Goal: Task Accomplishment & Management: Manage account settings

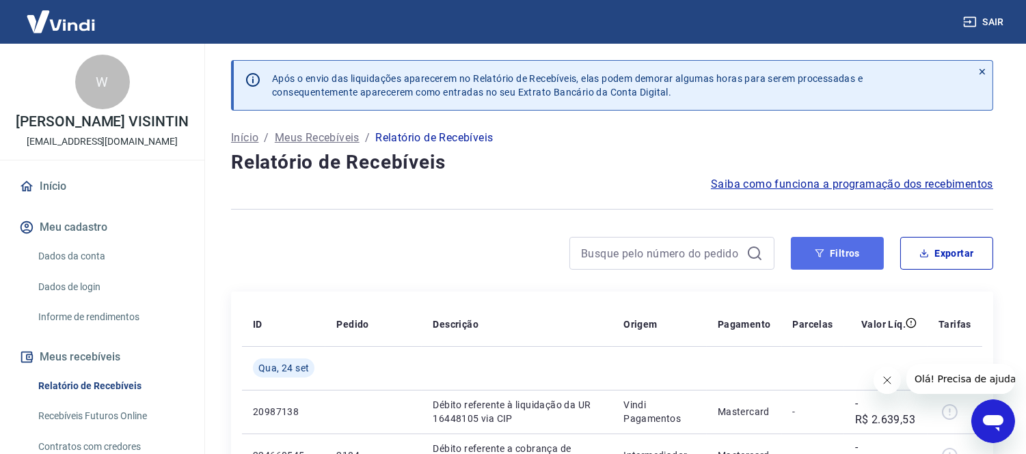
click at [851, 258] on button "Filtros" at bounding box center [836, 253] width 93 height 33
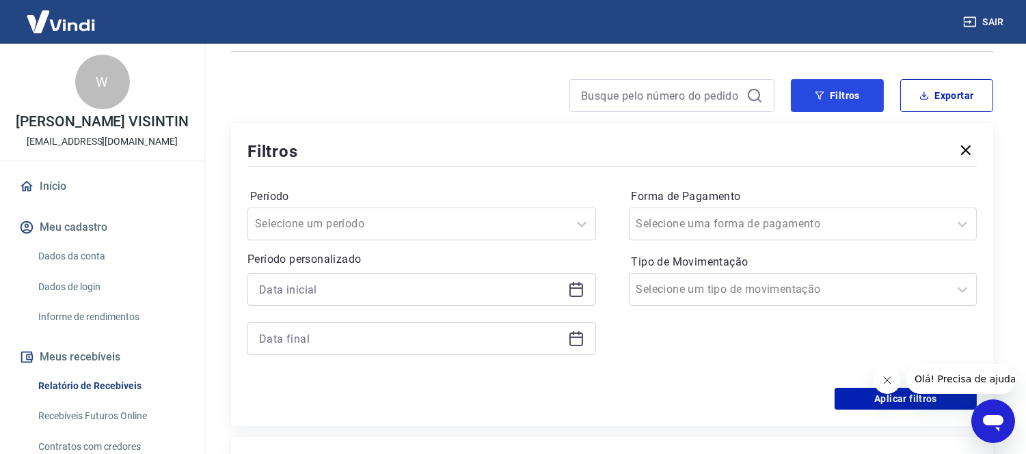
scroll to position [152, 0]
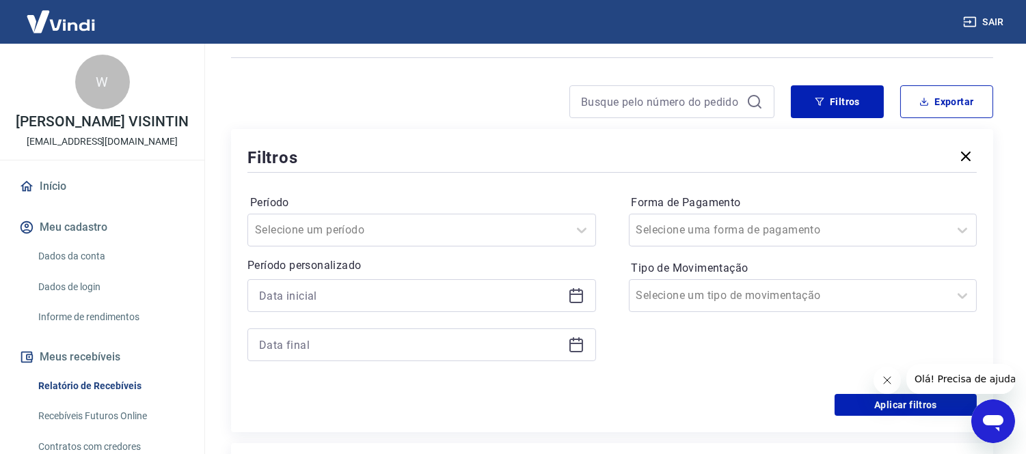
click at [294, 285] on div at bounding box center [421, 295] width 348 height 33
click at [572, 301] on icon at bounding box center [576, 296] width 16 height 16
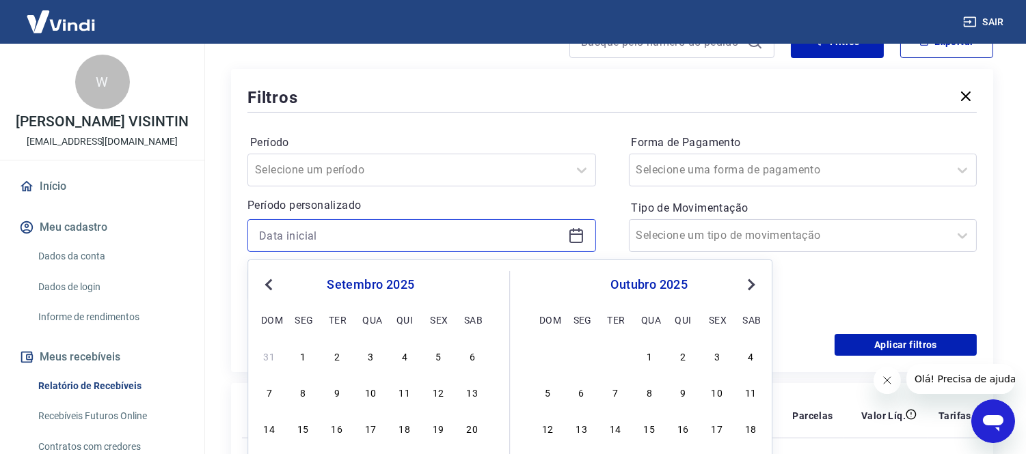
scroll to position [379, 0]
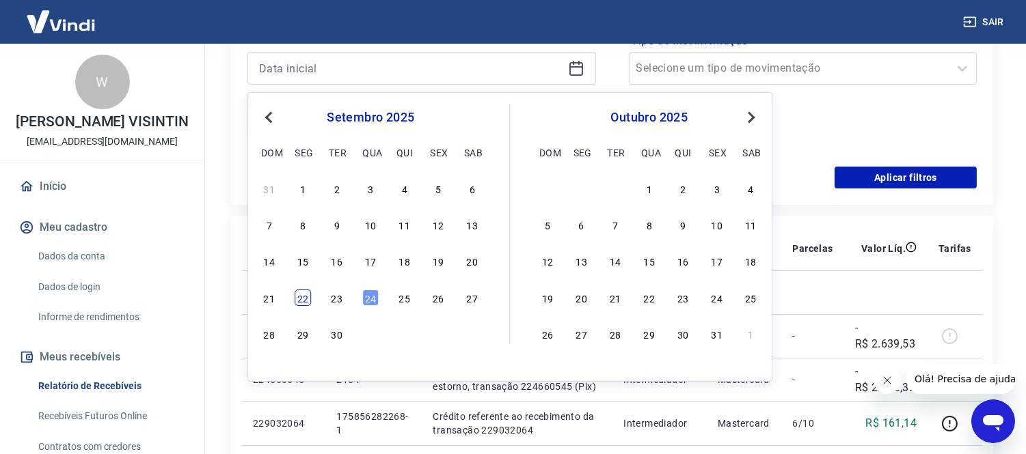
click at [304, 294] on div "22" at bounding box center [302, 298] width 16 height 16
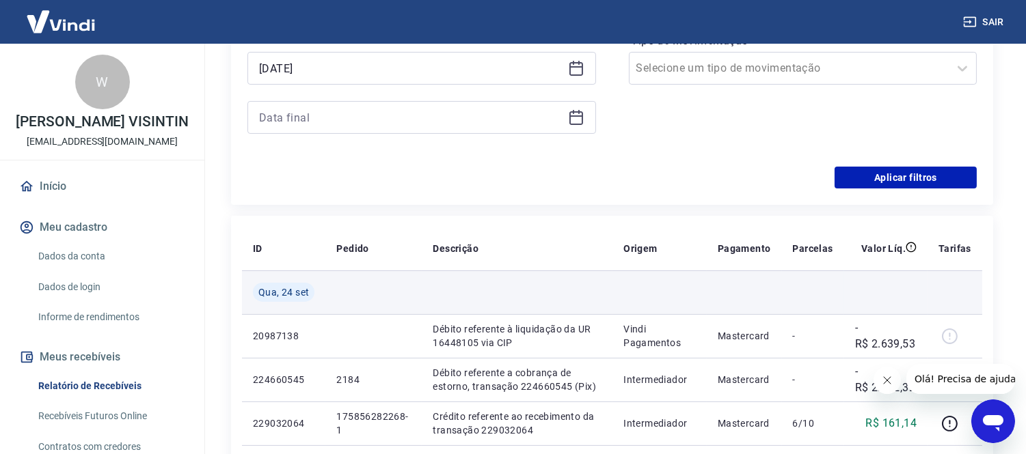
type input "[DATE]"
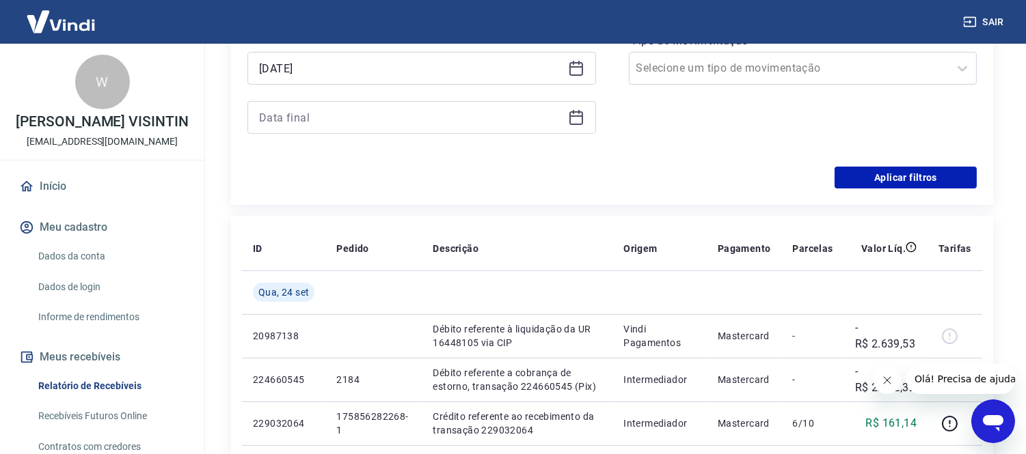
click at [577, 119] on icon at bounding box center [576, 117] width 16 height 16
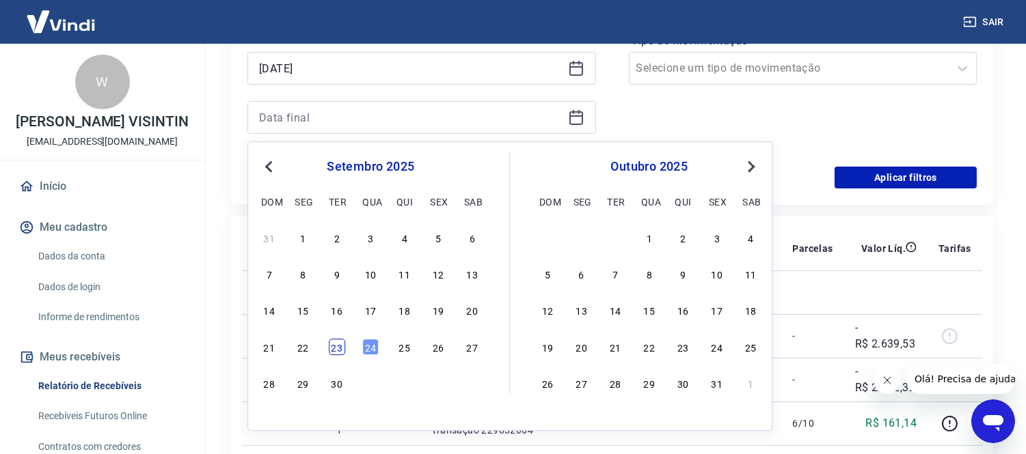
click at [342, 349] on div "23" at bounding box center [337, 347] width 16 height 16
type input "[DATE]"
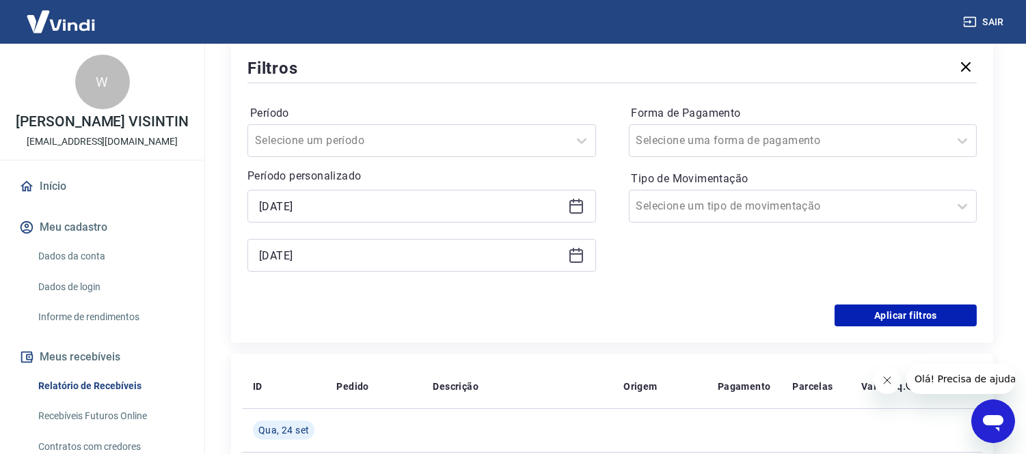
scroll to position [228, 0]
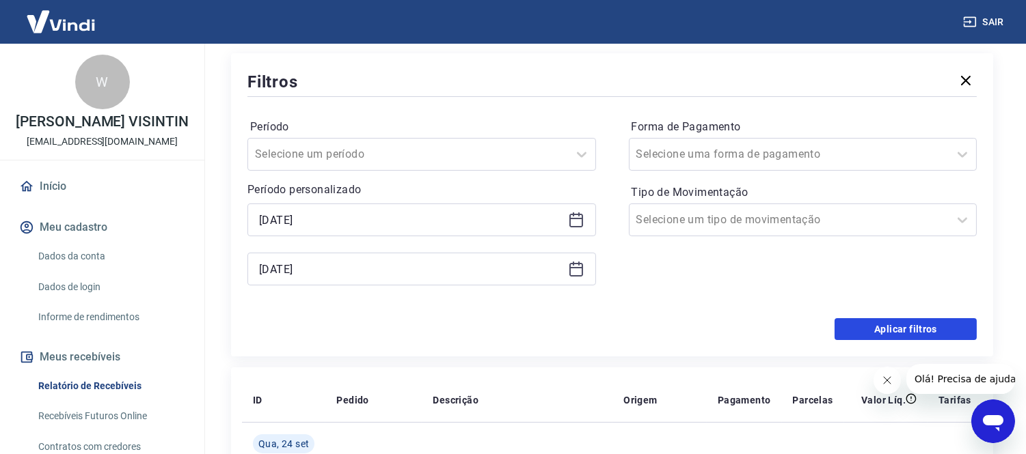
drag, startPoint x: 907, startPoint y: 333, endPoint x: 782, endPoint y: 301, distance: 129.1
click at [904, 332] on button "Aplicar filtros" at bounding box center [905, 329] width 142 height 22
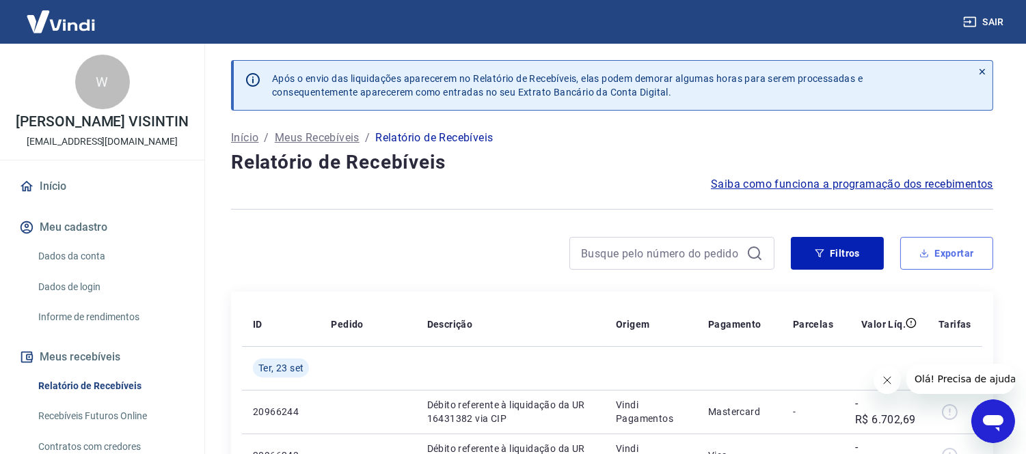
click at [940, 251] on button "Exportar" at bounding box center [946, 253] width 93 height 33
type input "[DATE]"
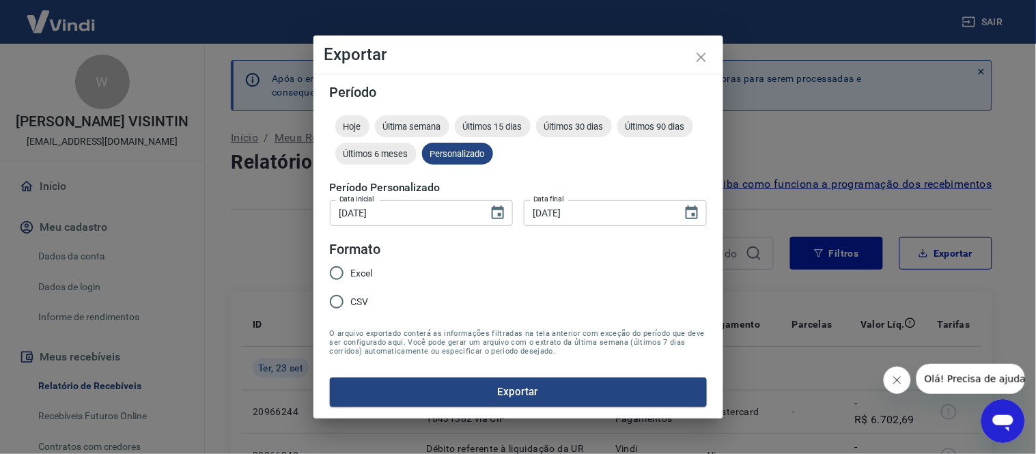
click at [337, 276] on input "Excel" at bounding box center [336, 273] width 29 height 29
radio input "true"
click at [338, 299] on input "CSV" at bounding box center [336, 302] width 29 height 29
radio input "true"
click at [504, 388] on button "Exportar" at bounding box center [518, 392] width 377 height 29
